Goal: Information Seeking & Learning: Learn about a topic

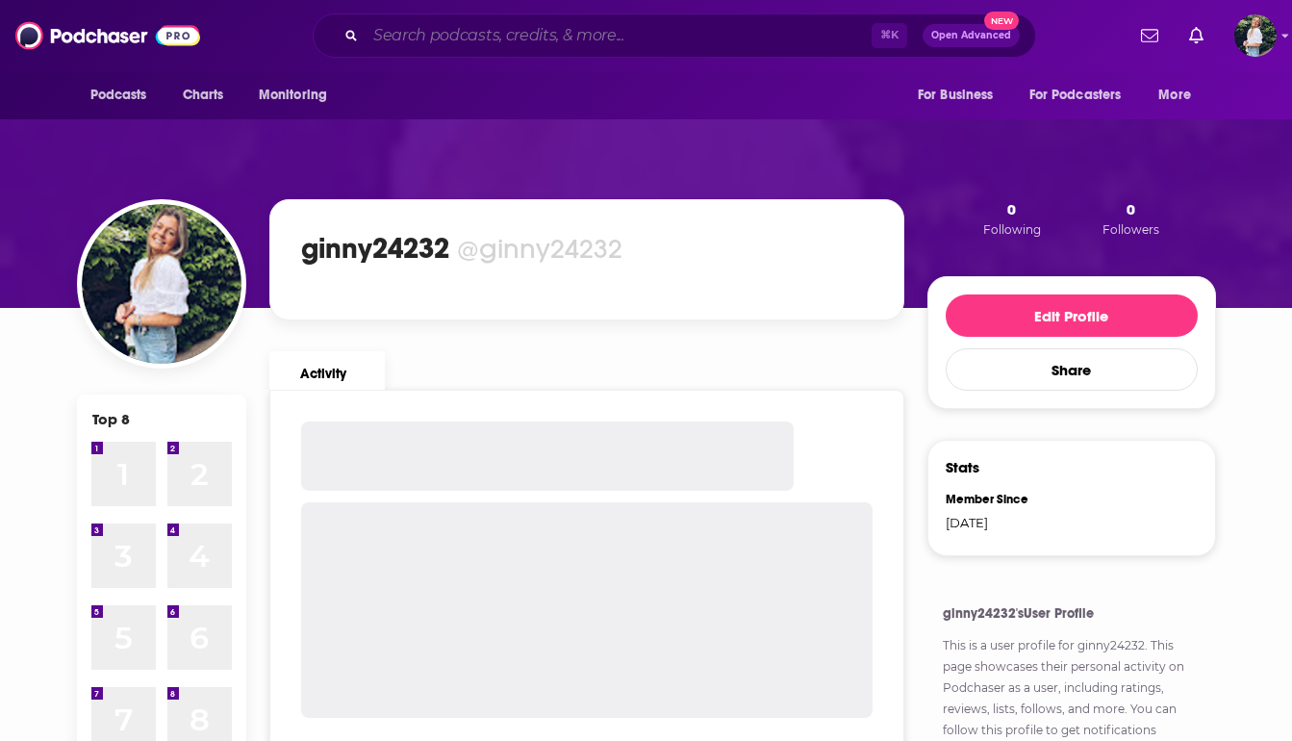
click at [600, 39] on input "Search podcasts, credits, & more..." at bounding box center [619, 35] width 506 height 31
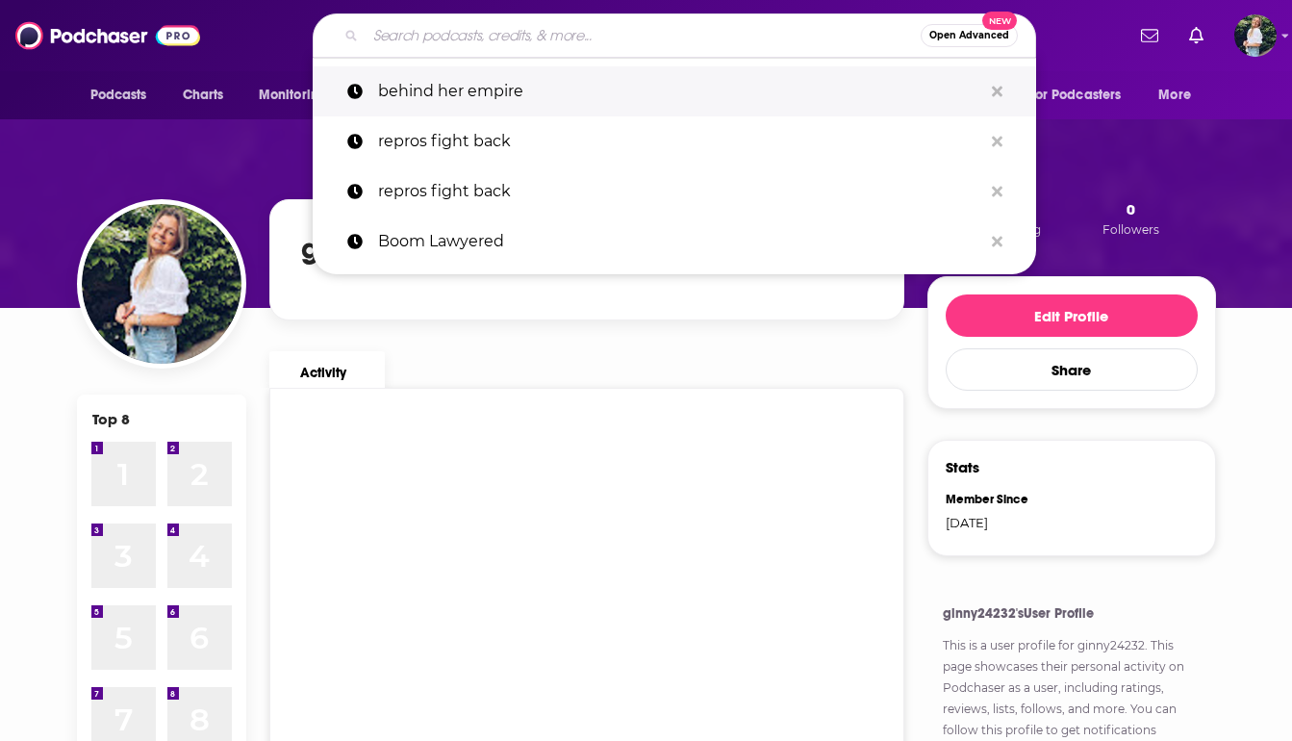
click at [532, 105] on p "behind her empire" at bounding box center [680, 91] width 604 height 50
type input "behind her empire"
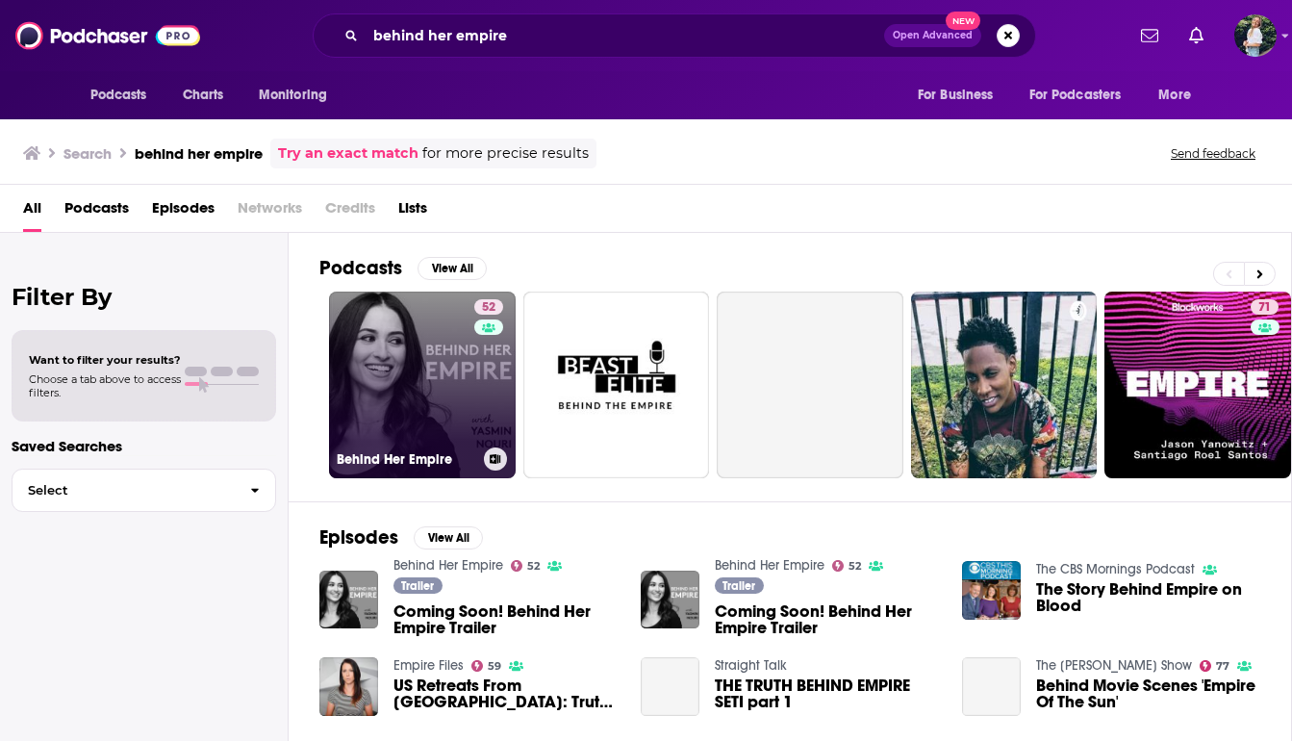
click at [455, 367] on link "52 Behind Her Empire" at bounding box center [422, 385] width 187 height 187
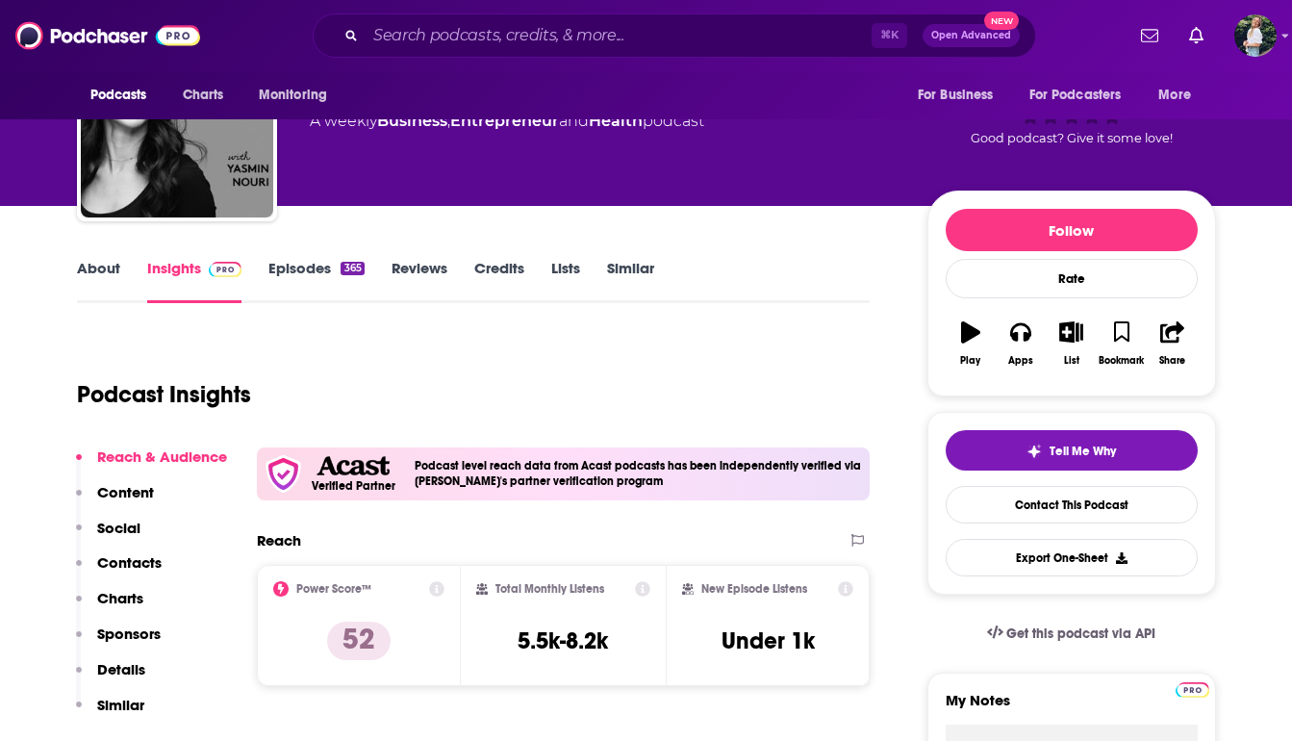
scroll to position [112, 0]
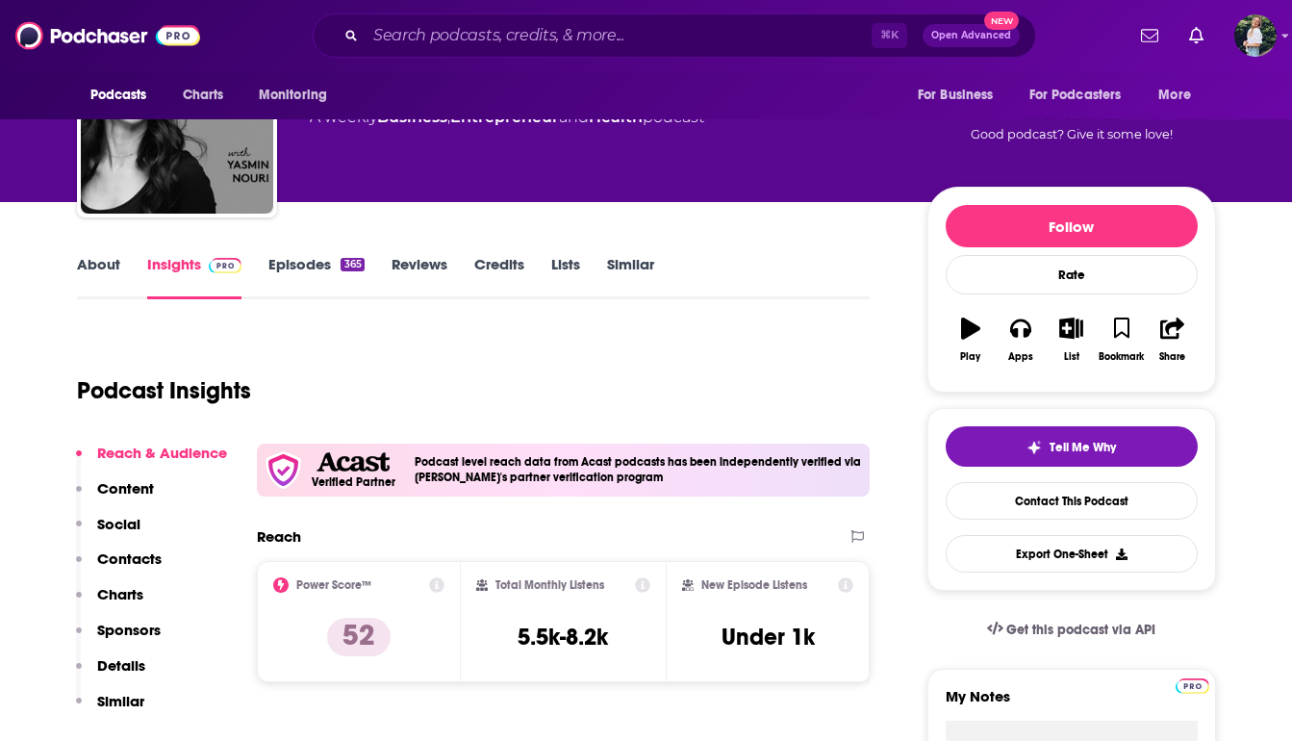
click at [629, 263] on link "Similar" at bounding box center [630, 277] width 47 height 44
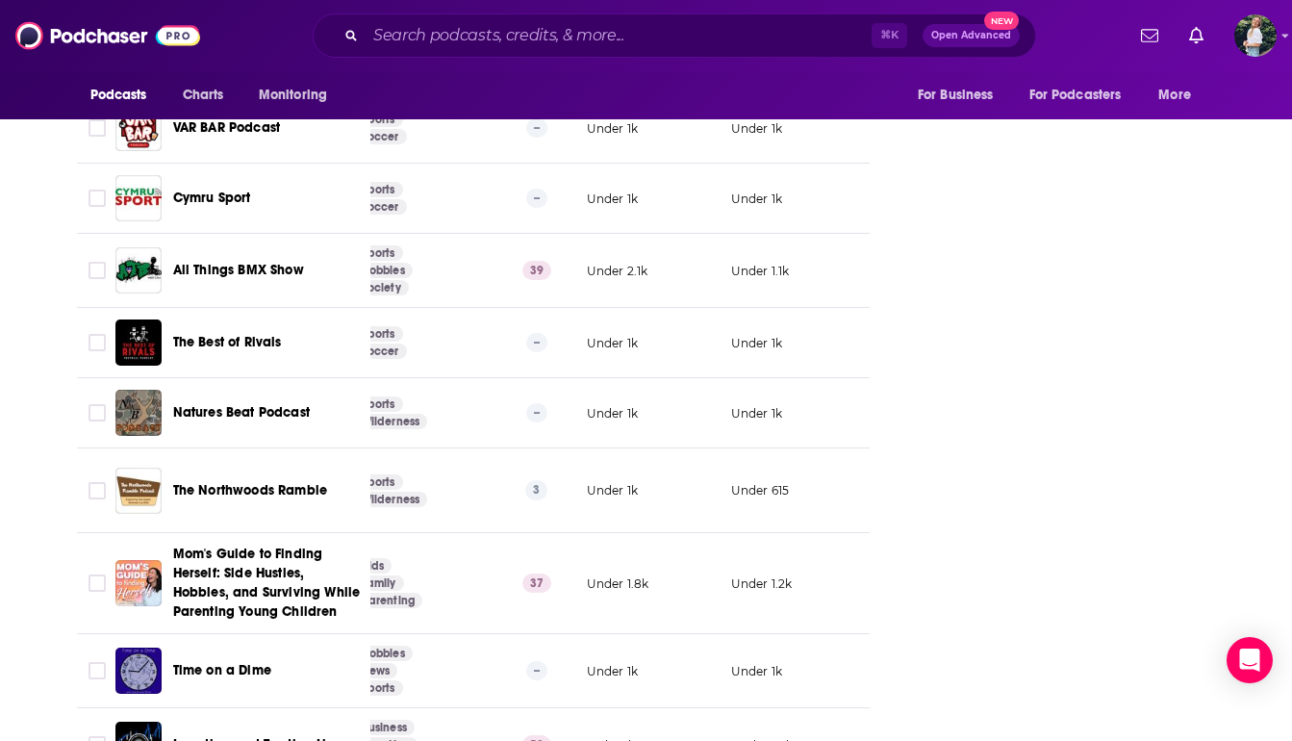
scroll to position [7141, 0]
